Goal: Information Seeking & Learning: Learn about a topic

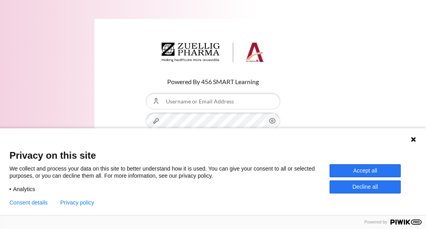
type input "[EMAIL_ADDRESS][DOMAIN_NAME]"
click at [383, 170] on button "Accept all" at bounding box center [365, 170] width 71 height 13
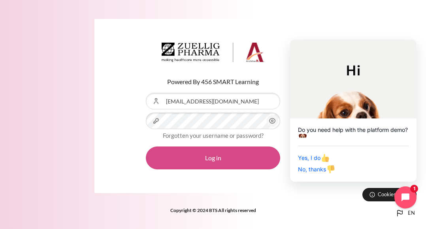
click at [238, 159] on button "Log in" at bounding box center [213, 158] width 134 height 23
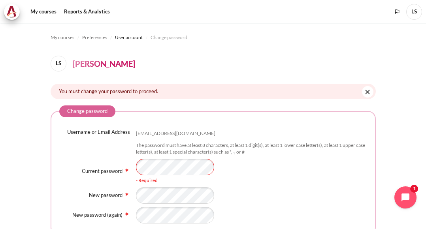
click at [231, 191] on div "Content" at bounding box center [251, 195] width 231 height 17
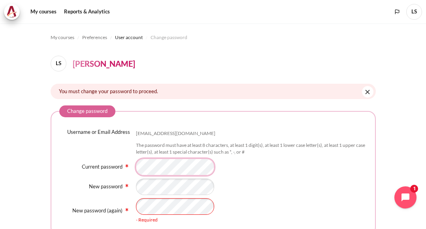
click at [85, 171] on div "Current password - Required" at bounding box center [213, 167] width 308 height 17
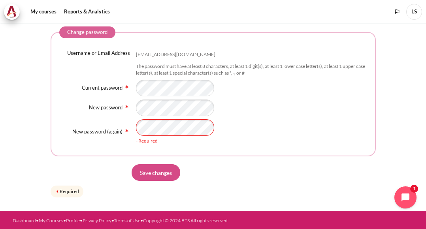
click at [170, 177] on form "Change password Username or Email Address lesun@zuelligpharma.com The password …" at bounding box center [213, 112] width 325 height 173
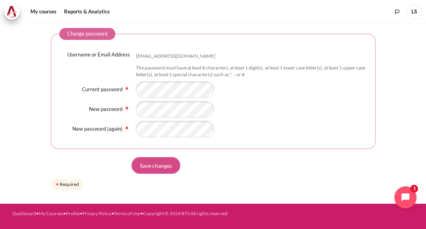
click at [164, 164] on input "Save changes" at bounding box center [156, 165] width 49 height 17
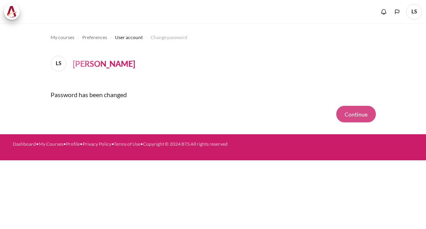
click at [365, 118] on button "Continue" at bounding box center [356, 114] width 40 height 17
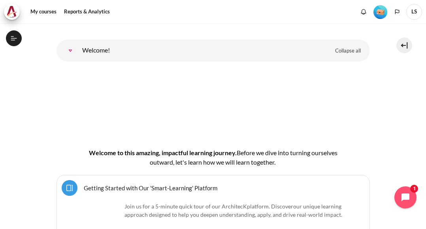
scroll to position [79, 0]
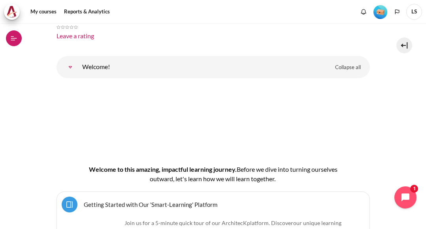
click at [8, 35] on button "Open course index" at bounding box center [14, 38] width 16 height 16
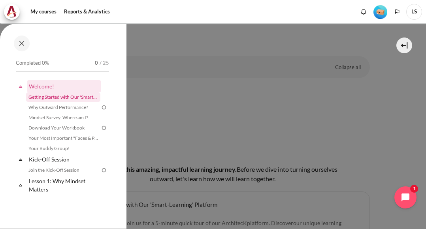
click at [55, 98] on link "Getting Started with Our 'Smart-Learning' Platform" at bounding box center [63, 97] width 74 height 9
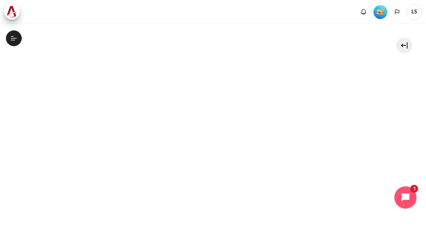
scroll to position [198, 0]
click at [3, 129] on div "My courses OPO TW B2 Welcome! Getting Started with Our 'Smart-Learning' Platfor…" at bounding box center [213, 126] width 426 height 206
click at [404, 193] on icon "Open chat widget" at bounding box center [410, 198] width 12 height 12
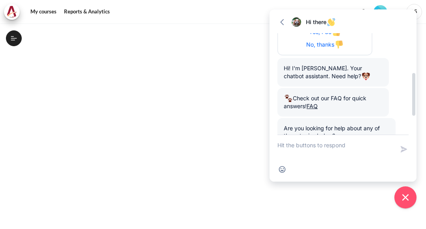
scroll to position [142, 0]
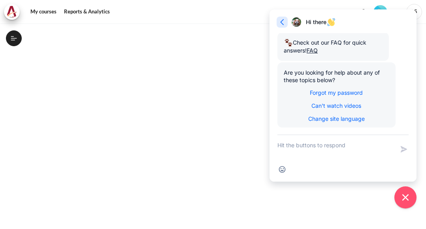
click at [282, 20] on icon "button" at bounding box center [282, 22] width 8 height 8
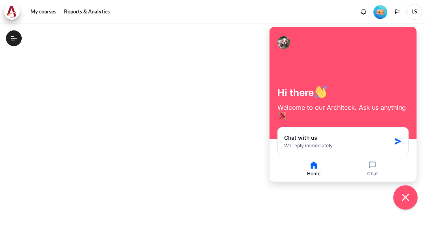
click at [402, 196] on icon "Close chat widget" at bounding box center [406, 198] width 12 height 12
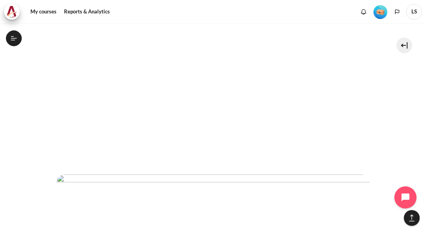
scroll to position [1617, 0]
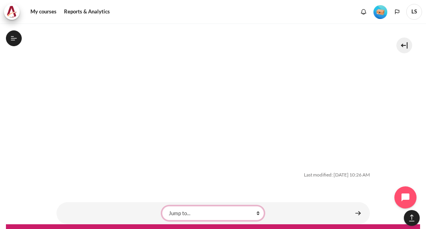
click at [254, 206] on select "Jump to... Why Outward Performance? Mindset Survey: Where am I? Download Your W…" at bounding box center [213, 213] width 102 height 14
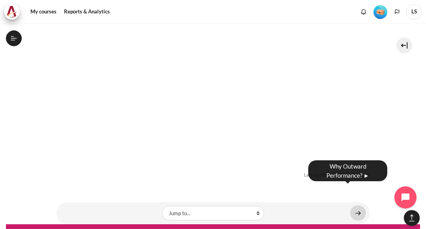
click at [357, 206] on link "Content" at bounding box center [358, 213] width 16 height 15
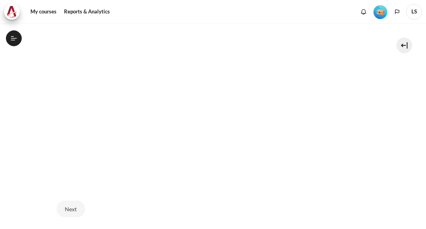
scroll to position [237, 0]
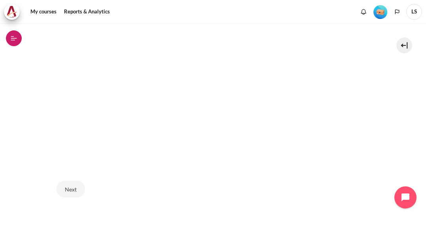
click at [13, 37] on icon at bounding box center [12, 36] width 3 height 0
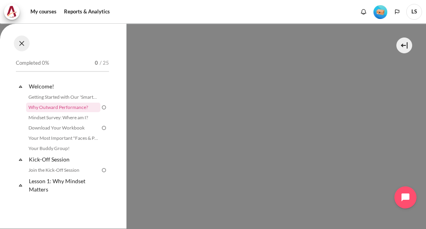
click at [22, 43] on button at bounding box center [22, 44] width 16 height 16
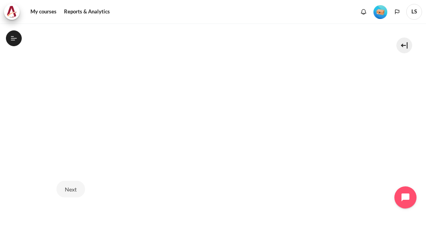
scroll to position [198, 0]
click at [417, 93] on div "My courses OPO TW B2 Welcome! Why Outward Performance? Why Outward Performance?…" at bounding box center [213, 126] width 426 height 206
click at [412, 114] on section "My courses OPO TW B2 Welcome! Why Outward Performance? Why Outward Performance?…" at bounding box center [213, 58] width 414 height 465
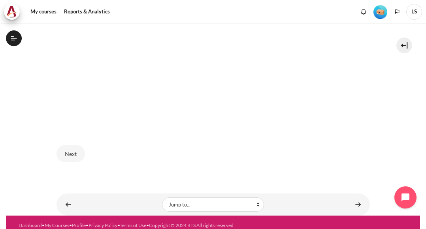
scroll to position [283, 0]
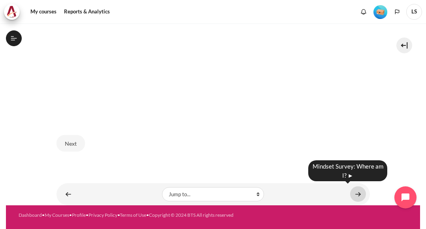
click at [355, 195] on link "Content" at bounding box center [358, 194] width 16 height 15
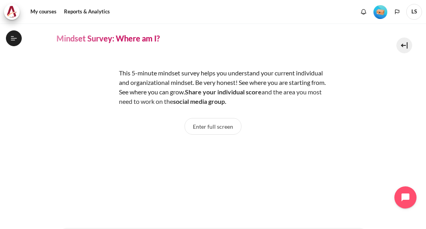
scroll to position [40, 0]
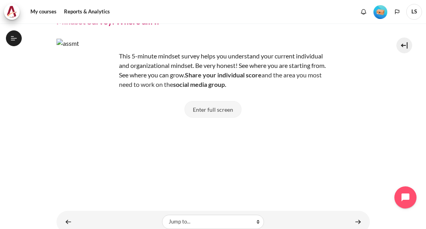
click at [224, 104] on button "Enter full screen" at bounding box center [213, 109] width 57 height 17
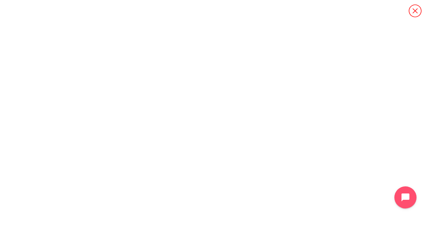
scroll to position [8, 0]
click at [414, 16] on icon "Content" at bounding box center [415, 11] width 14 height 14
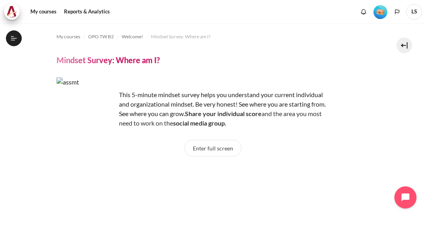
scroll to position [0, 0]
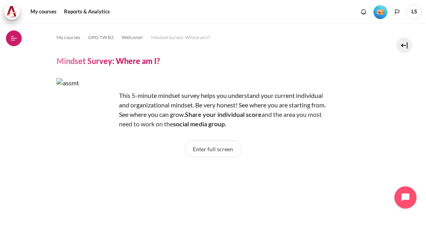
click at [18, 38] on button "Open course index" at bounding box center [14, 38] width 16 height 16
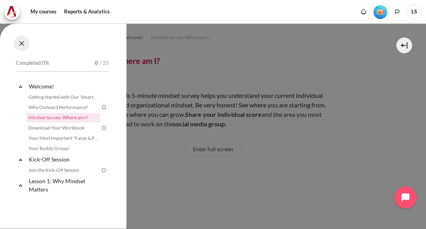
click at [18, 38] on button at bounding box center [22, 44] width 16 height 16
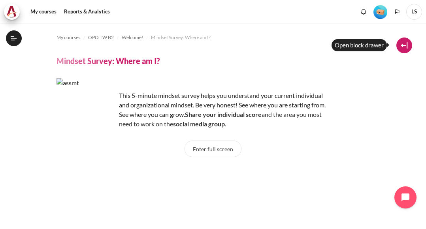
click at [404, 45] on button at bounding box center [405, 46] width 16 height 16
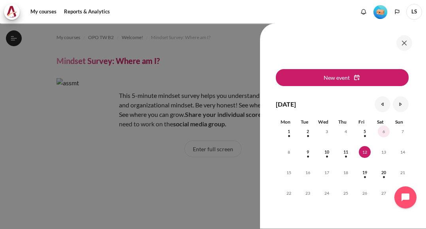
scroll to position [40, 0]
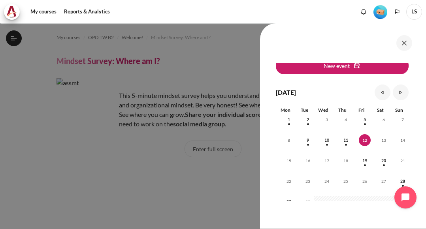
click at [381, 11] on img "Level #1" at bounding box center [381, 12] width 14 height 14
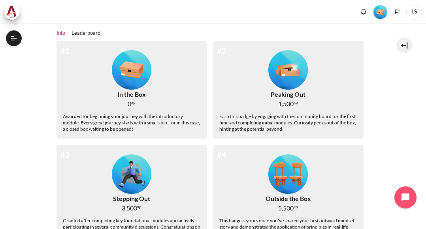
scroll to position [66, 0]
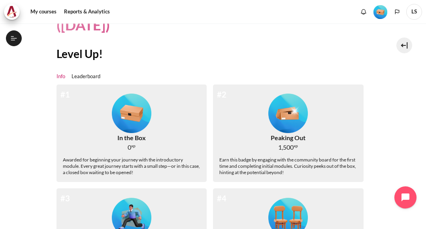
click at [117, 128] on img "Level #1" at bounding box center [132, 114] width 40 height 40
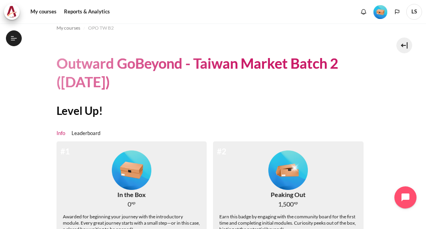
scroll to position [0, 0]
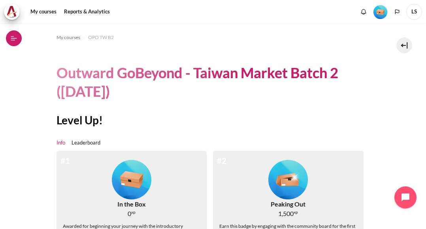
click at [15, 42] on icon at bounding box center [13, 38] width 7 height 7
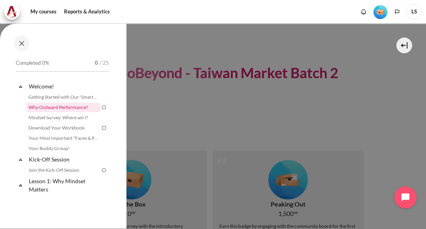
click at [77, 106] on link "Why Outward Performance?" at bounding box center [63, 107] width 74 height 9
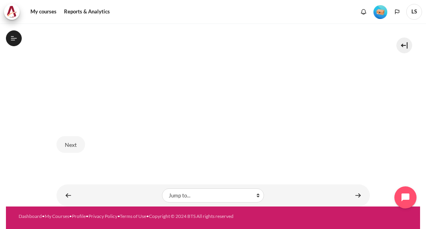
scroll to position [283, 0]
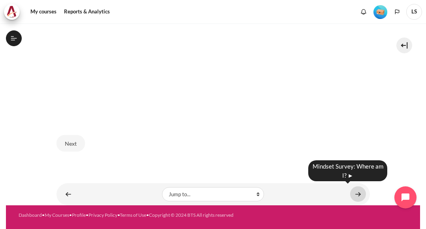
click at [357, 190] on link "Content" at bounding box center [358, 194] width 16 height 15
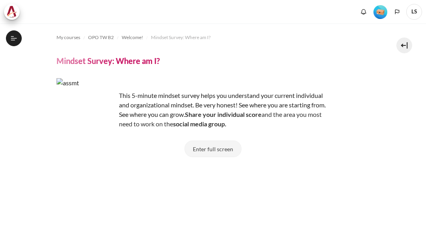
click at [227, 149] on button "Enter full screen" at bounding box center [213, 149] width 57 height 17
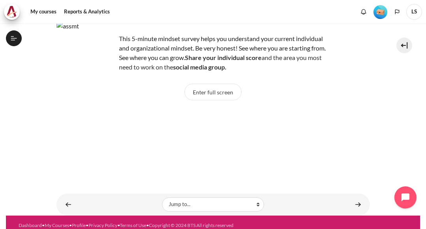
scroll to position [69, 0]
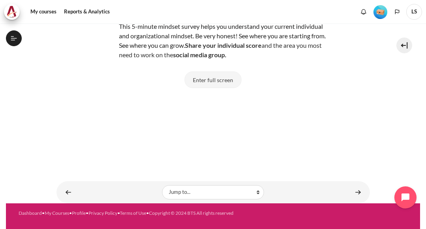
click at [219, 79] on button "Enter full screen" at bounding box center [213, 80] width 57 height 17
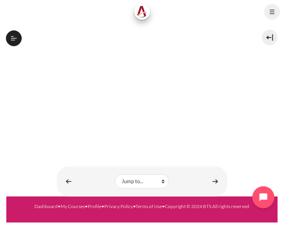
scroll to position [230, 0]
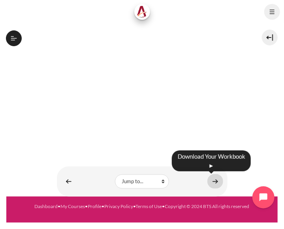
click at [212, 184] on link "Content" at bounding box center [216, 181] width 16 height 15
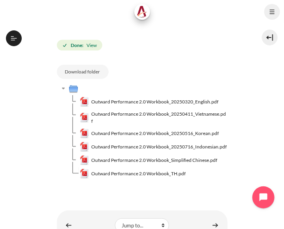
scroll to position [119, 0]
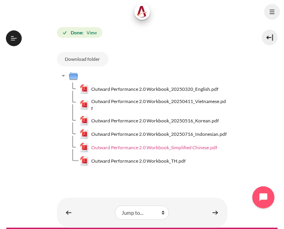
click at [182, 151] on span "Outward Performance 2.0 Workbook_Simplified Chinese.pdf" at bounding box center [154, 147] width 126 height 7
click at [261, 79] on section "My courses OPO TW B2 Welcome! Download Your Workbook Download Your Workbook" at bounding box center [142, 69] width 272 height 317
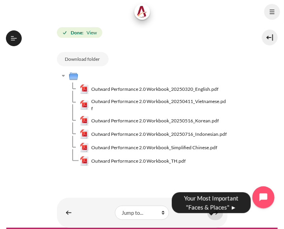
click at [214, 221] on link "Content" at bounding box center [216, 213] width 16 height 15
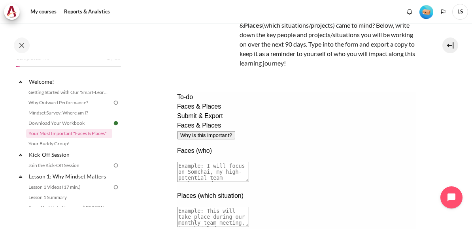
scroll to position [82, 0]
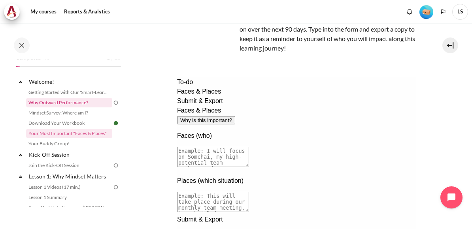
click at [97, 102] on link "Why Outward Performance?" at bounding box center [69, 102] width 86 height 9
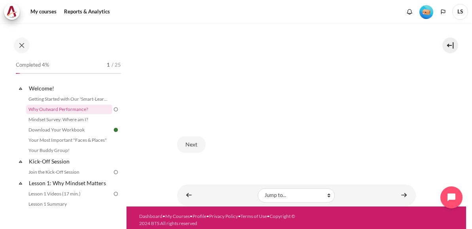
scroll to position [235, 0]
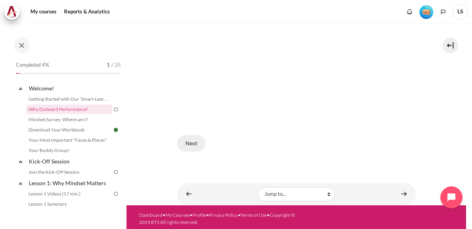
click at [197, 139] on button "Next" at bounding box center [191, 143] width 28 height 17
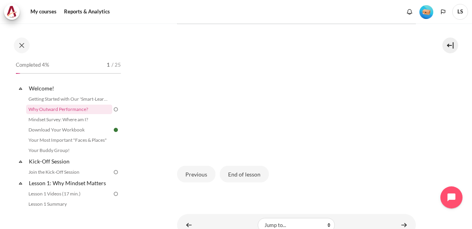
scroll to position [251, 0]
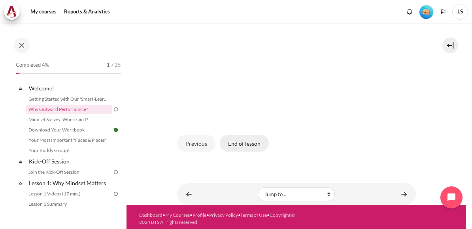
click at [240, 144] on button "End of lesson" at bounding box center [244, 143] width 49 height 17
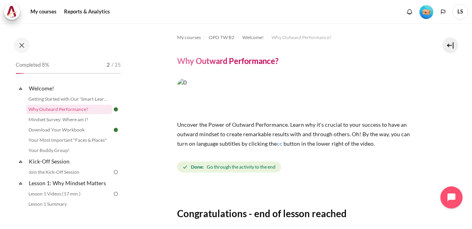
scroll to position [106, 0]
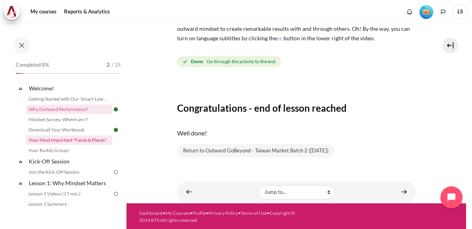
click at [74, 142] on link "Your Most Important "Faces & Places"" at bounding box center [69, 140] width 86 height 9
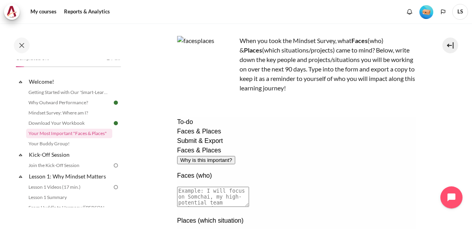
scroll to position [79, 0]
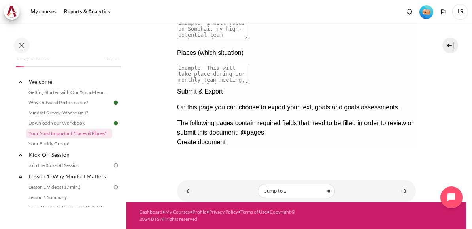
click at [402, 87] on div "Next documentation step" at bounding box center [296, 87] width 239 height 0
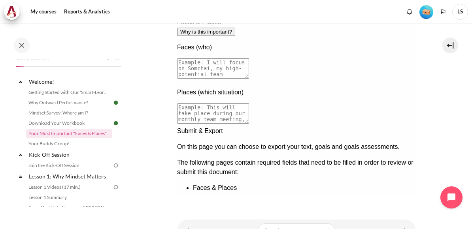
scroll to position [131, 0]
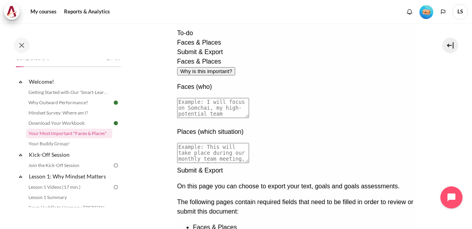
click at [242, 198] on div "The following pages contain required fields that need to be filled in order to …" at bounding box center [296, 215] width 239 height 35
click at [276, 198] on div "The following pages contain required fields that need to be filled in order to …" at bounding box center [296, 215] width 239 height 35
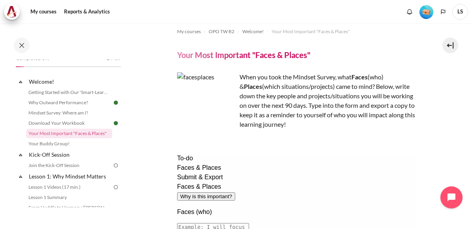
scroll to position [0, 0]
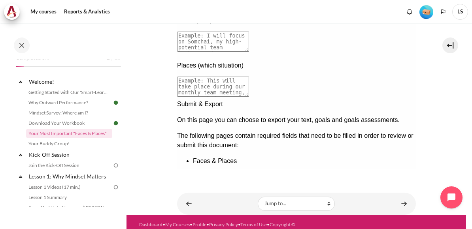
click at [381, 182] on div "Previous documentation step" at bounding box center [296, 182] width 239 height 0
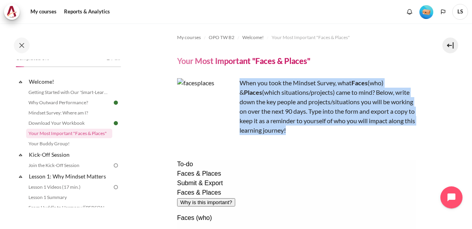
drag, startPoint x: 299, startPoint y: 132, endPoint x: 241, endPoint y: 79, distance: 78.4
click at [241, 79] on p "When you took the Mindset Survey, what F aces (who) & Places (which situations/…" at bounding box center [296, 106] width 239 height 57
copy p "When you took the Mindset Survey, what F aces (who) & Places (which situations/…"
click at [385, 58] on header "Your Most Important "Faces & Places"" at bounding box center [296, 61] width 239 height 10
